Goal: Navigation & Orientation: Find specific page/section

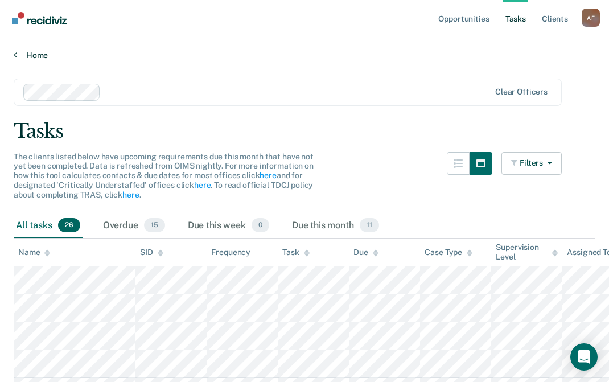
click at [35, 55] on link "Home" at bounding box center [304, 55] width 581 height 10
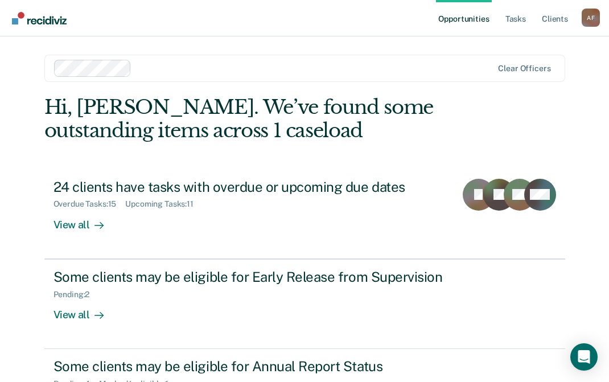
scroll to position [57, 0]
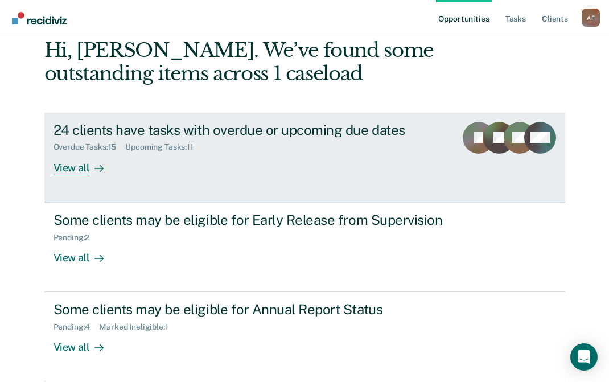
click at [69, 167] on div "View all" at bounding box center [85, 163] width 64 height 22
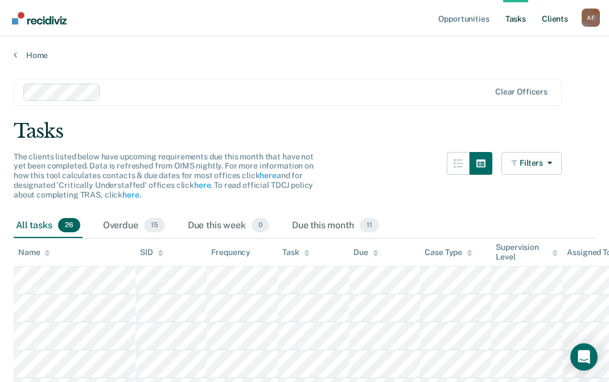
click at [555, 15] on link "Client s" at bounding box center [554, 18] width 31 height 36
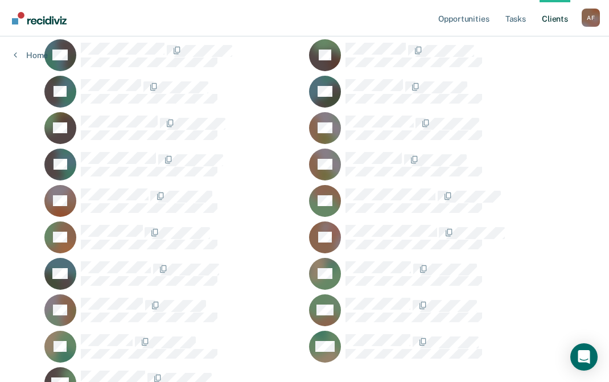
scroll to position [1282, 0]
